Goal: Navigation & Orientation: Go to known website

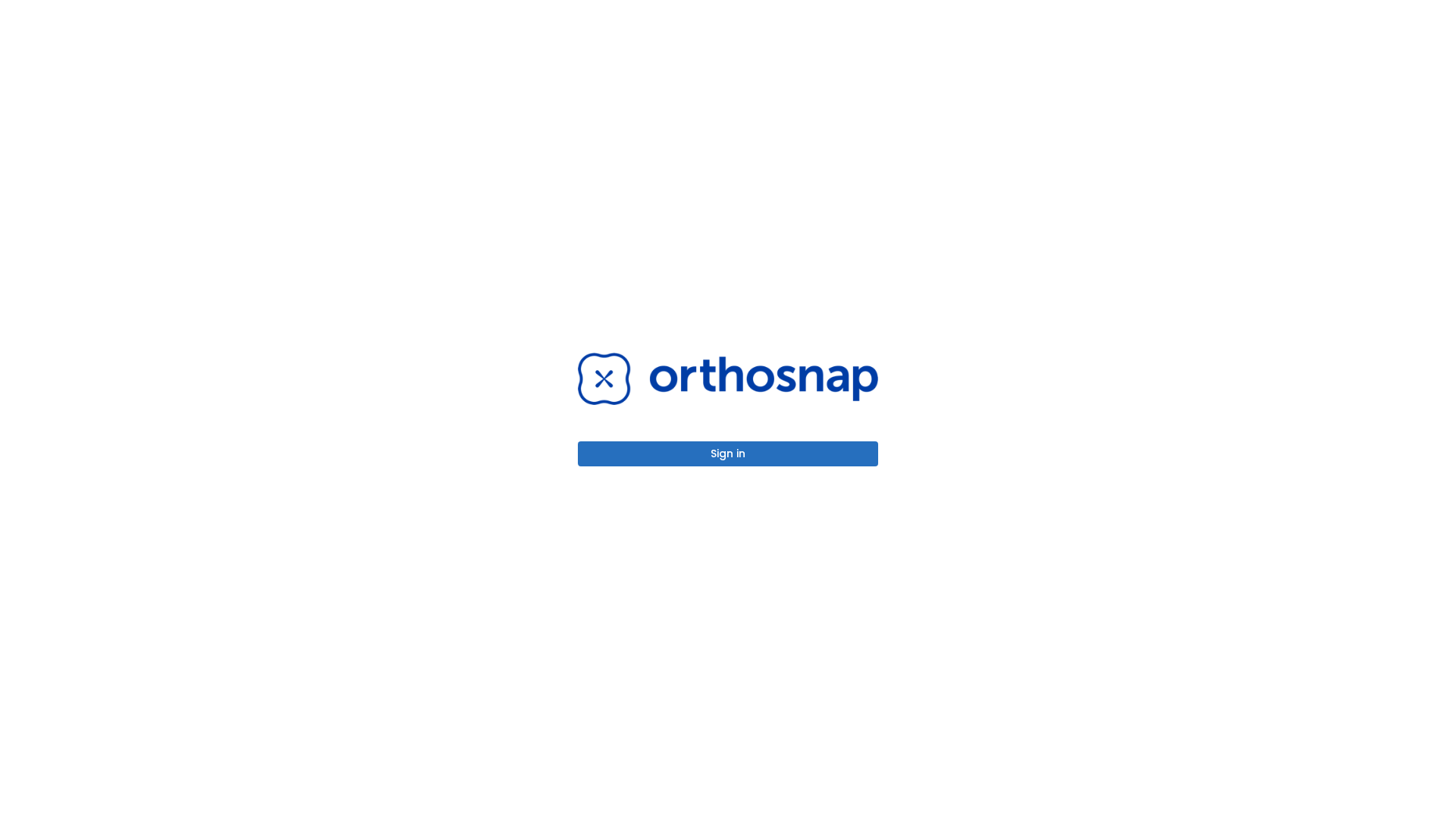
click at [728, 453] on button "Sign in" at bounding box center [728, 454] width 300 height 26
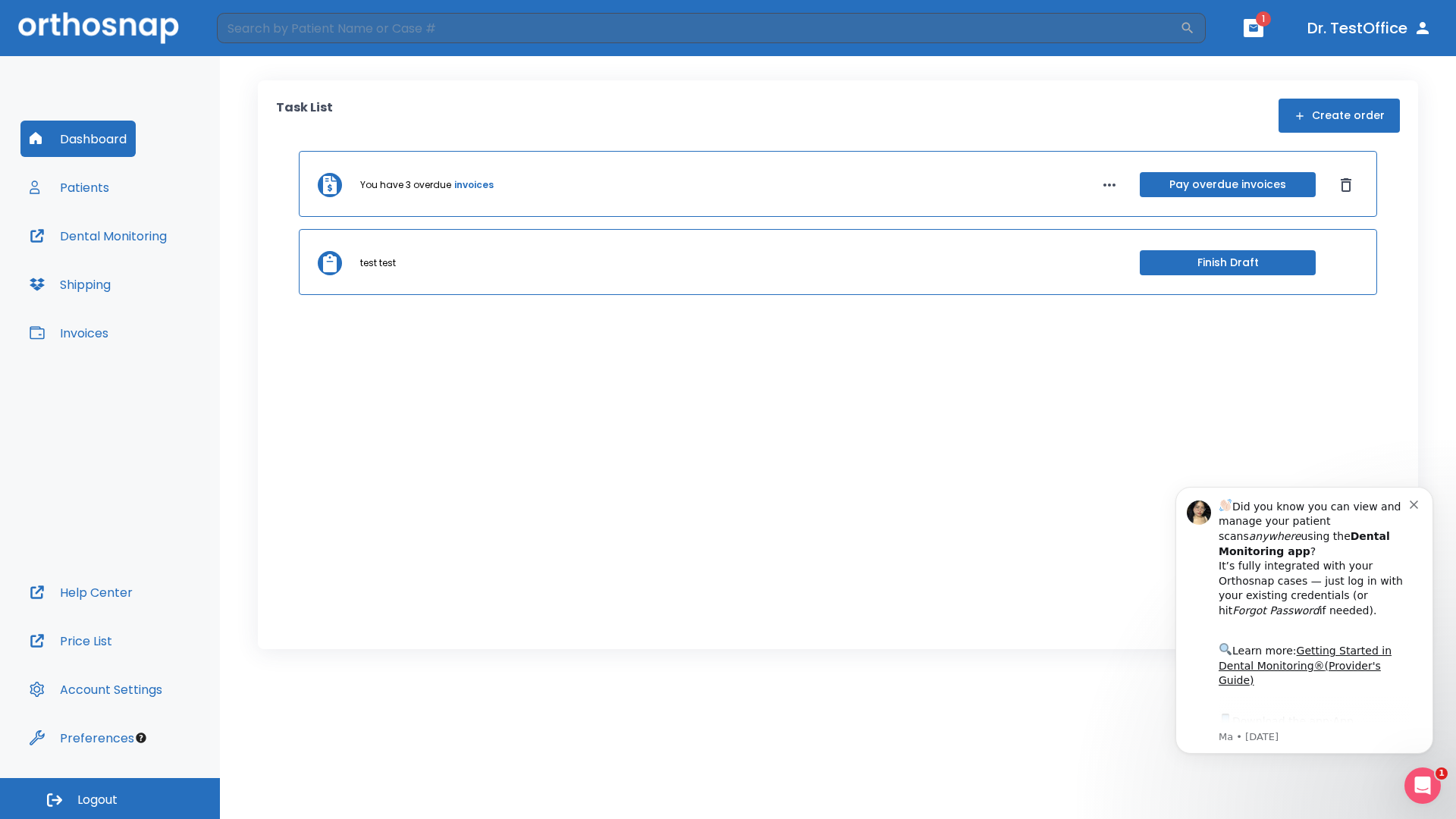
click at [110, 798] on span "Logout" at bounding box center [97, 799] width 40 height 17
